Goal: Obtain resource: Obtain resource

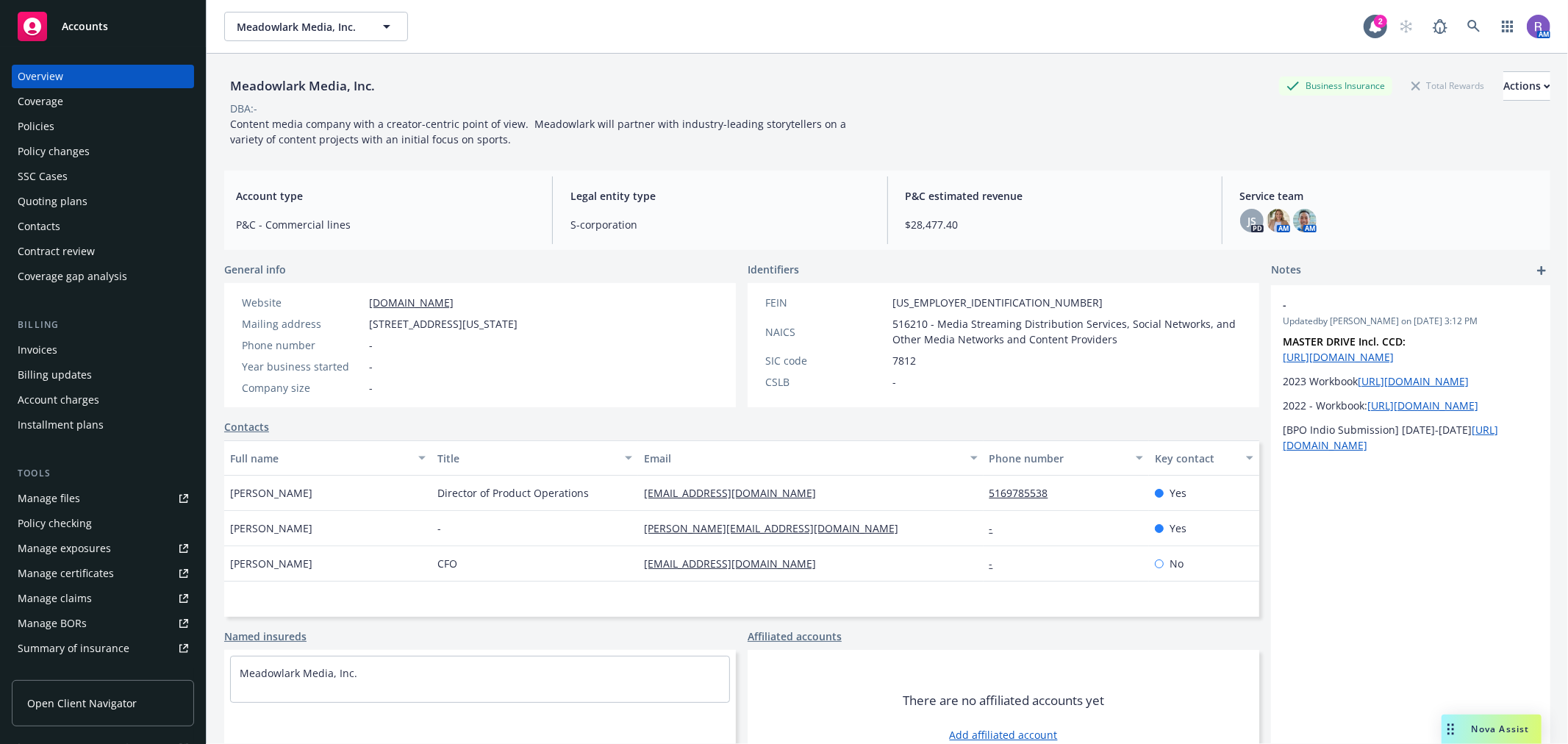
click at [77, 123] on div "Policies" at bounding box center [103, 126] width 171 height 24
click at [100, 135] on div "Policies" at bounding box center [103, 126] width 171 height 24
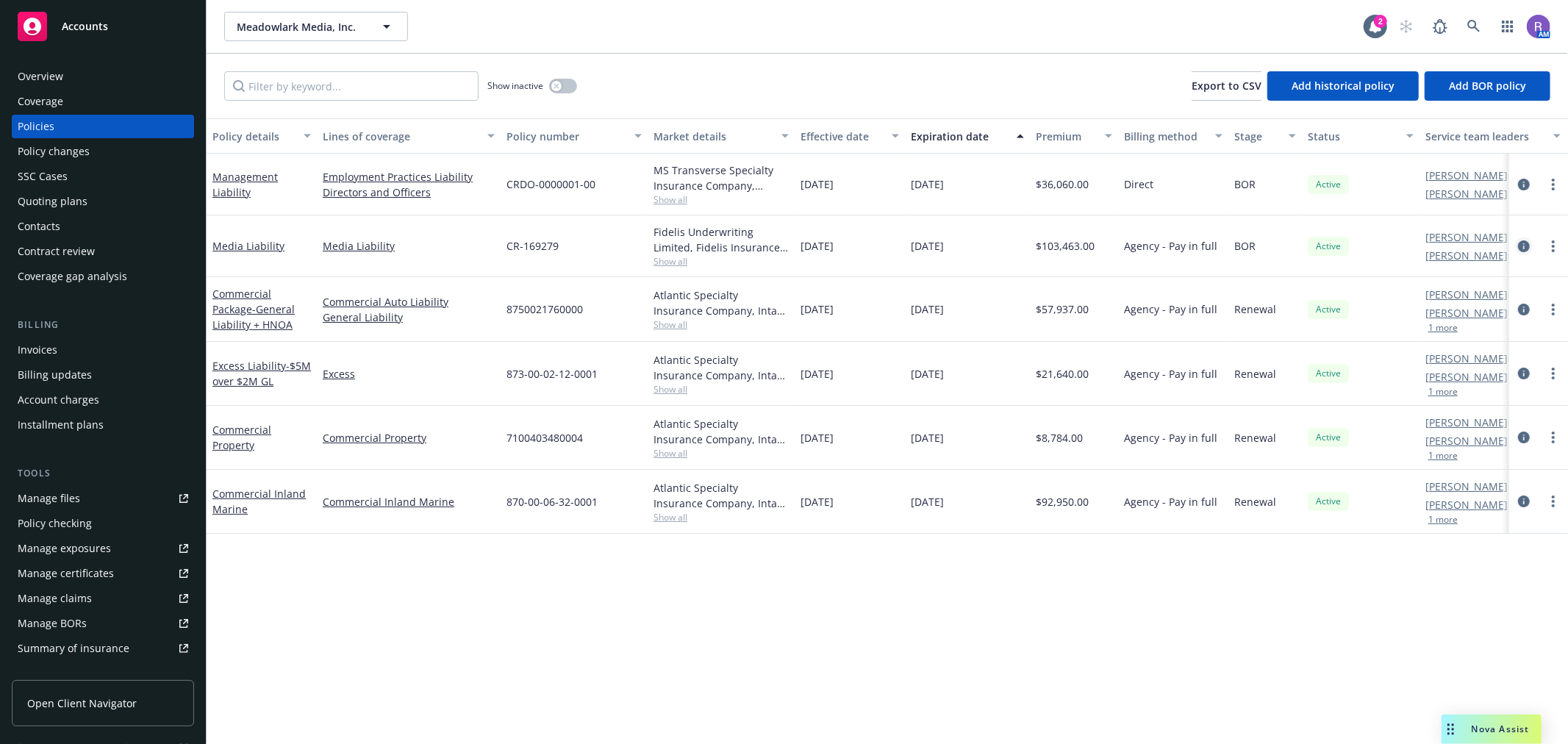
click at [1524, 247] on icon "circleInformation" at bounding box center [1524, 246] width 11 height 11
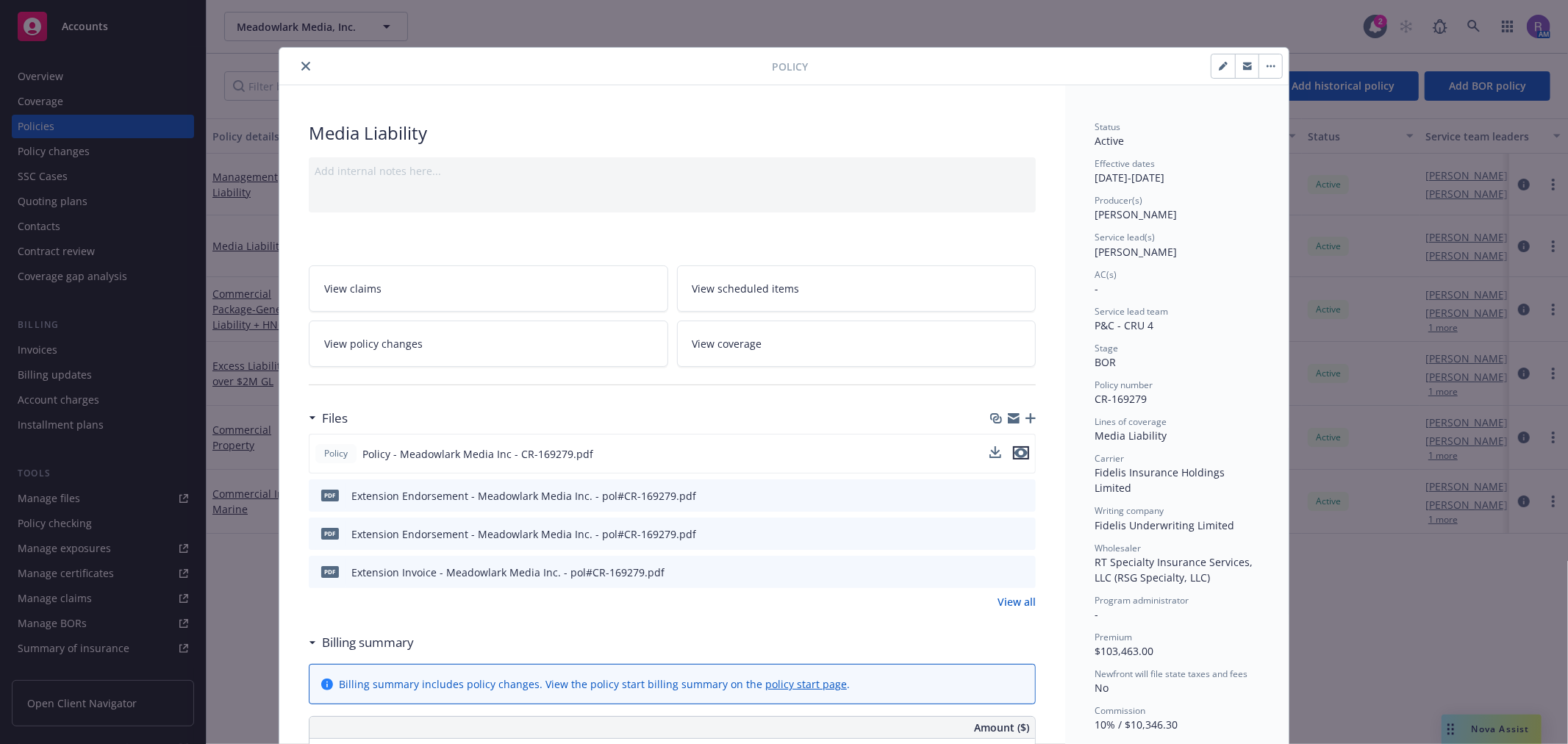
click at [1017, 452] on icon "preview file" at bounding box center [1021, 452] width 13 height 10
